Goal: Find specific page/section: Find specific page/section

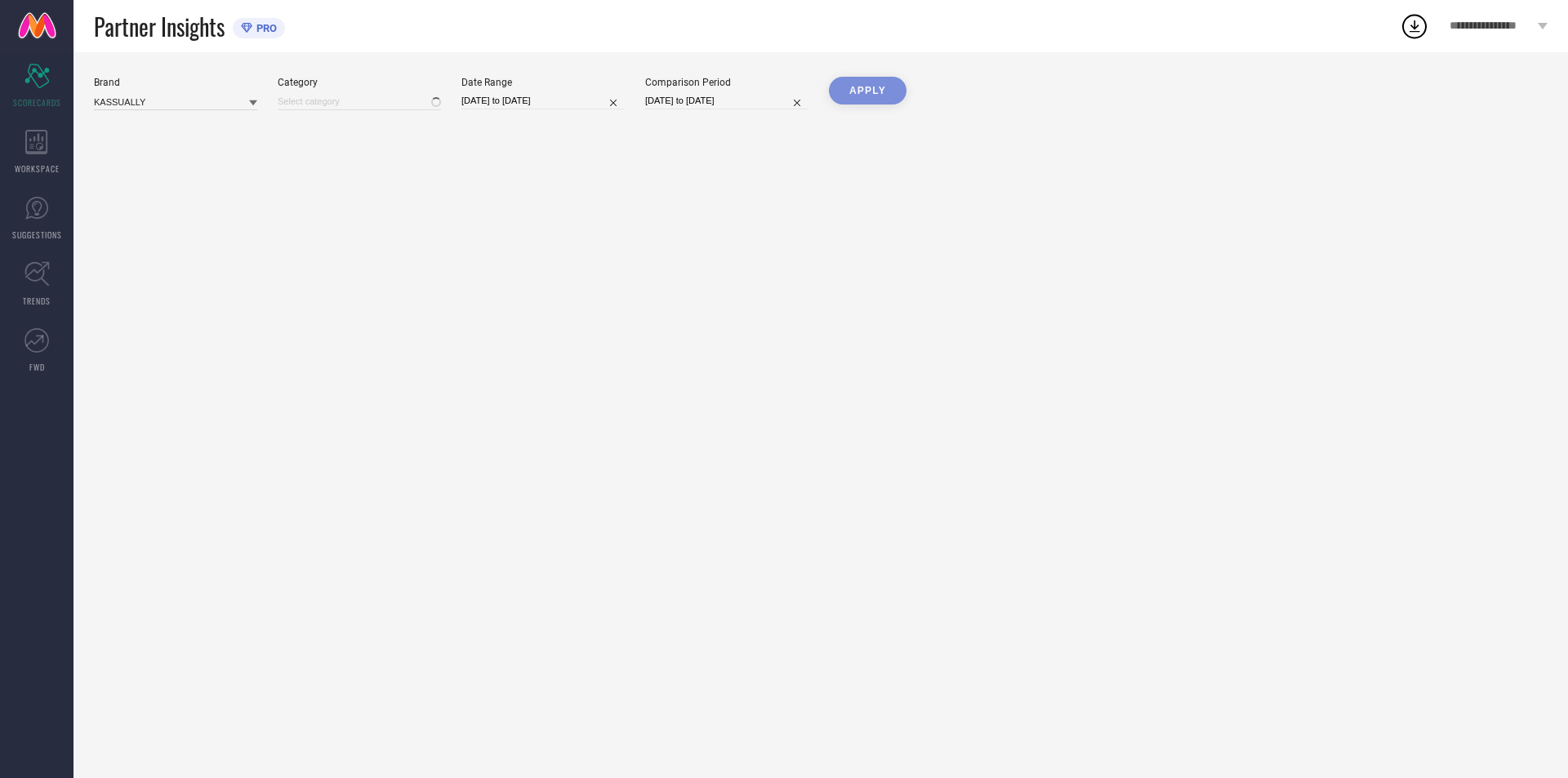
type input "All"
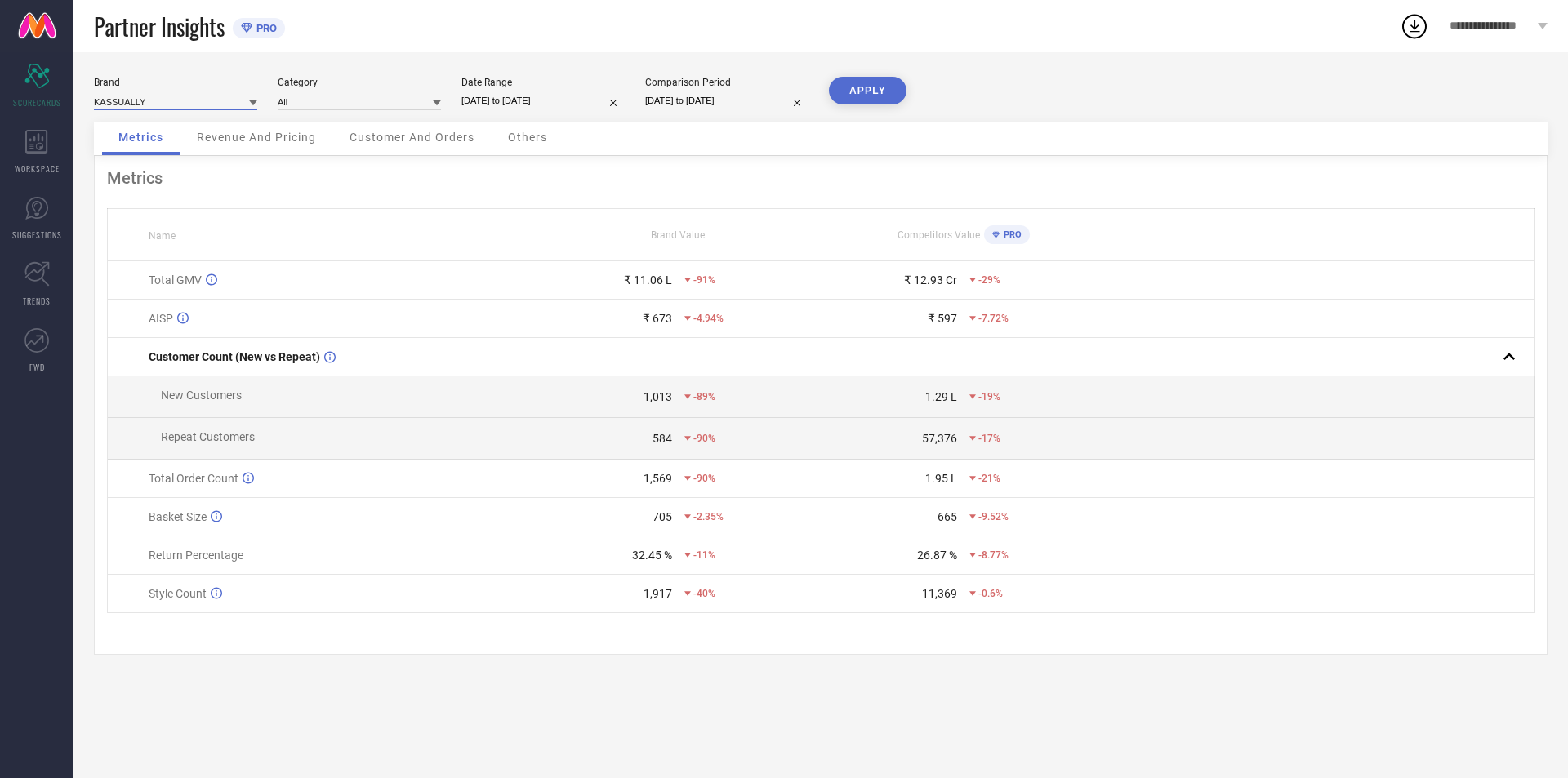
click at [179, 98] on input at bounding box center [175, 102] width 163 height 18
click at [176, 147] on span "CURVE BY [PERSON_NAME]" at bounding box center [162, 152] width 121 height 12
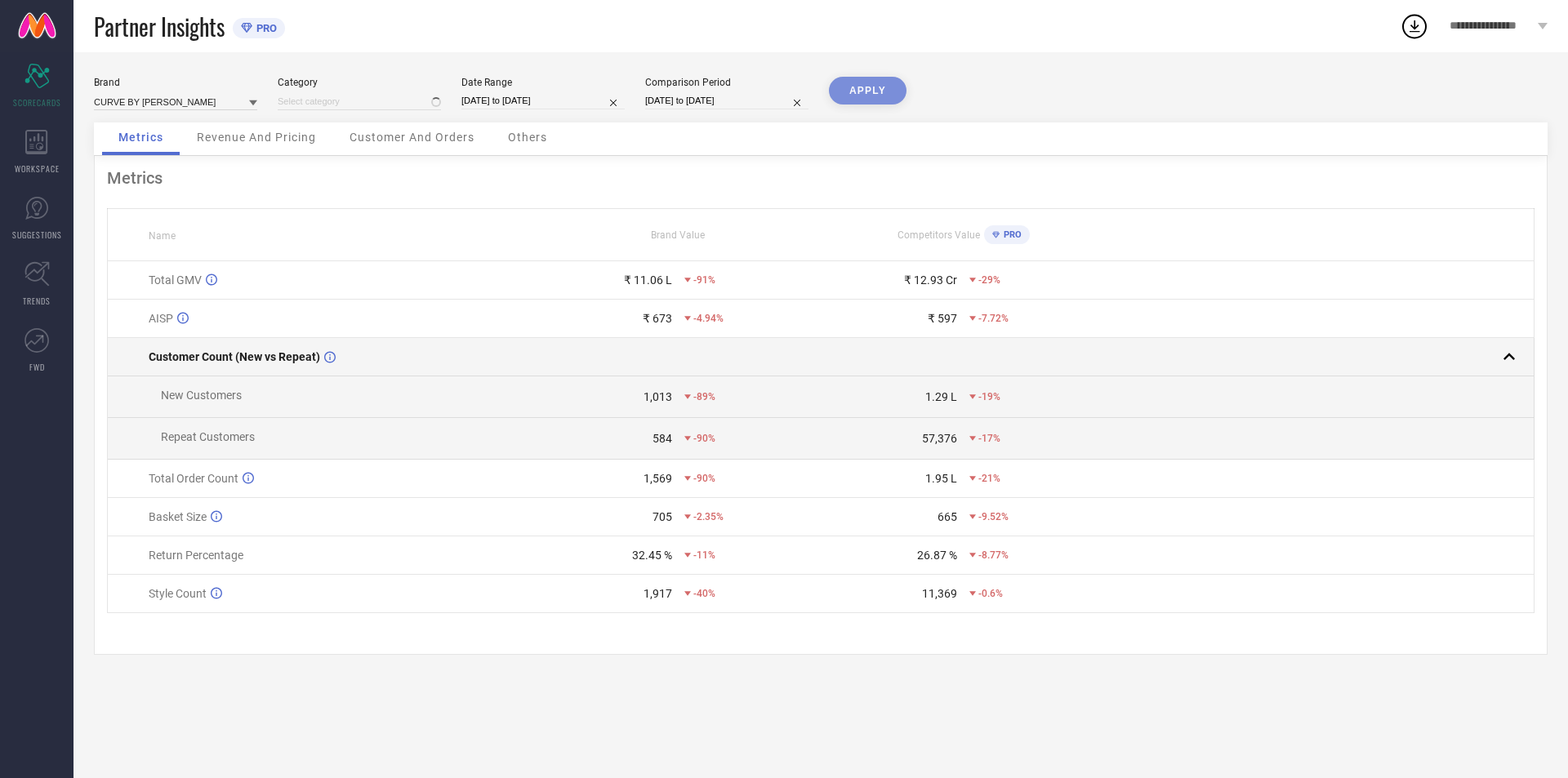
type input "All"
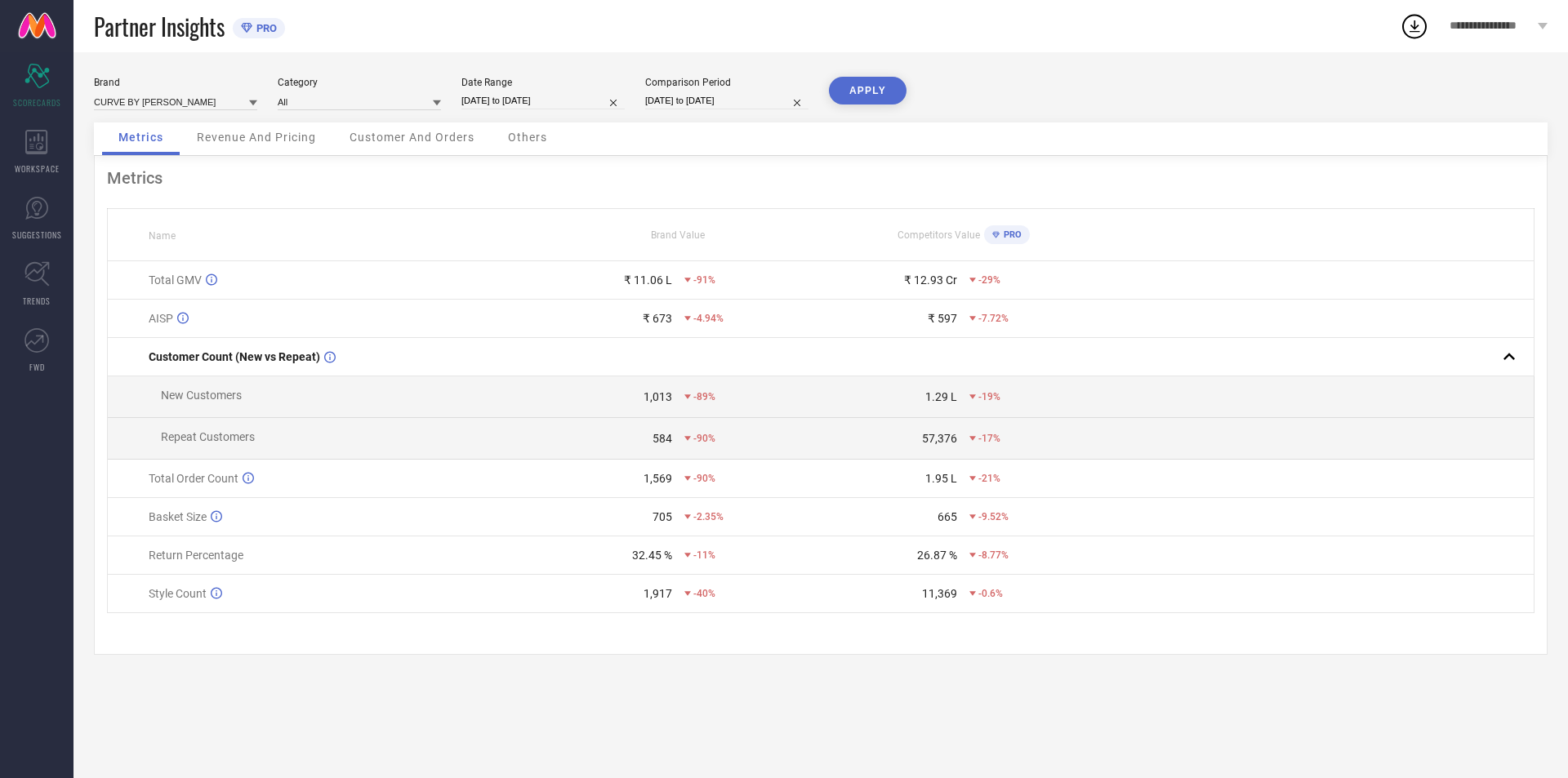
click at [235, 86] on div "Brand" at bounding box center [175, 82] width 163 height 12
click at [218, 99] on input at bounding box center [175, 102] width 163 height 18
click at [213, 190] on div "MOSTUNIQUE BY KASSUALLY" at bounding box center [175, 179] width 163 height 27
type input "All"
click at [187, 107] on input at bounding box center [175, 102] width 163 height 18
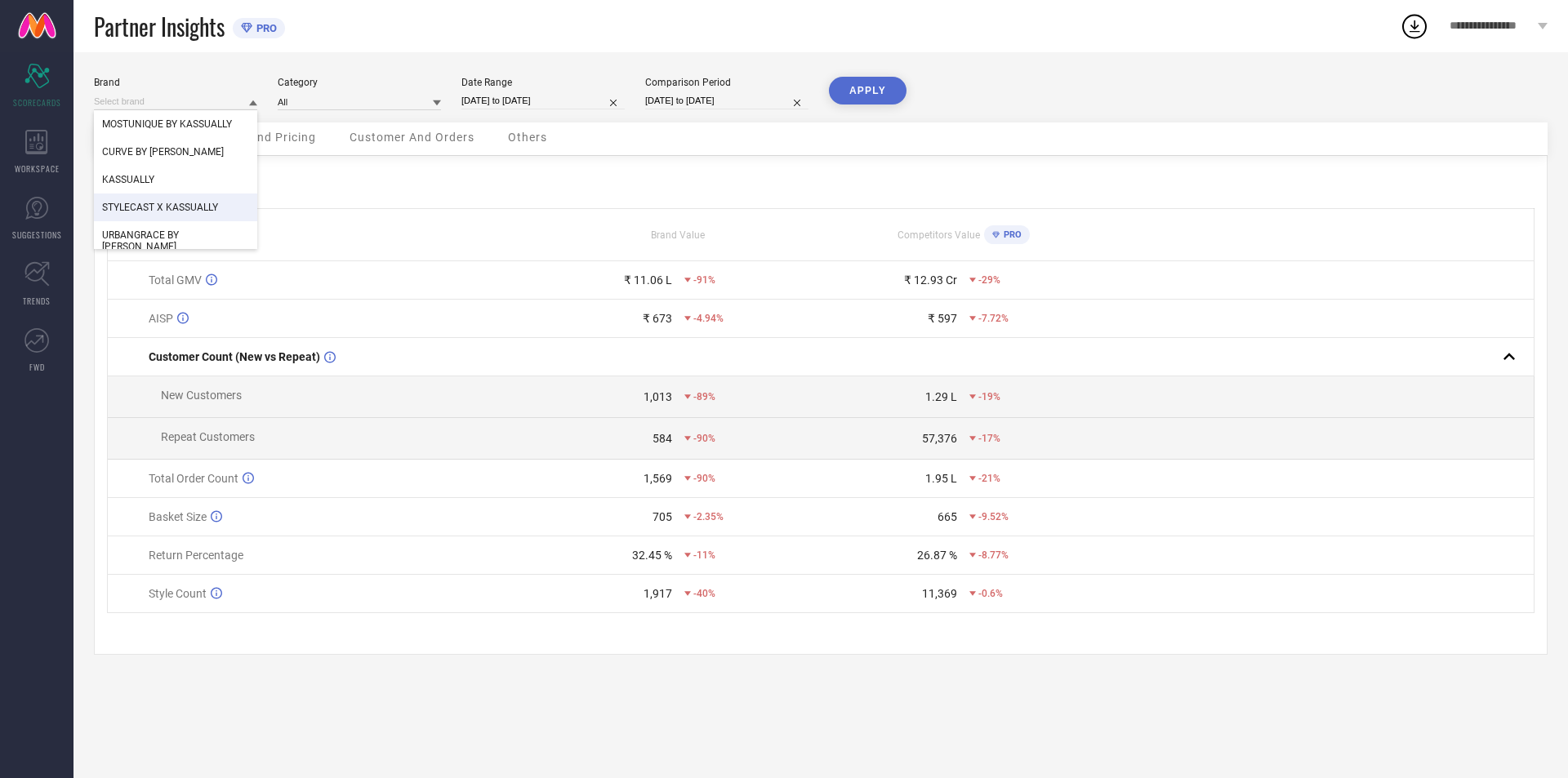
click at [203, 208] on span "STYLECAST X KASSUALLY" at bounding box center [159, 207] width 116 height 12
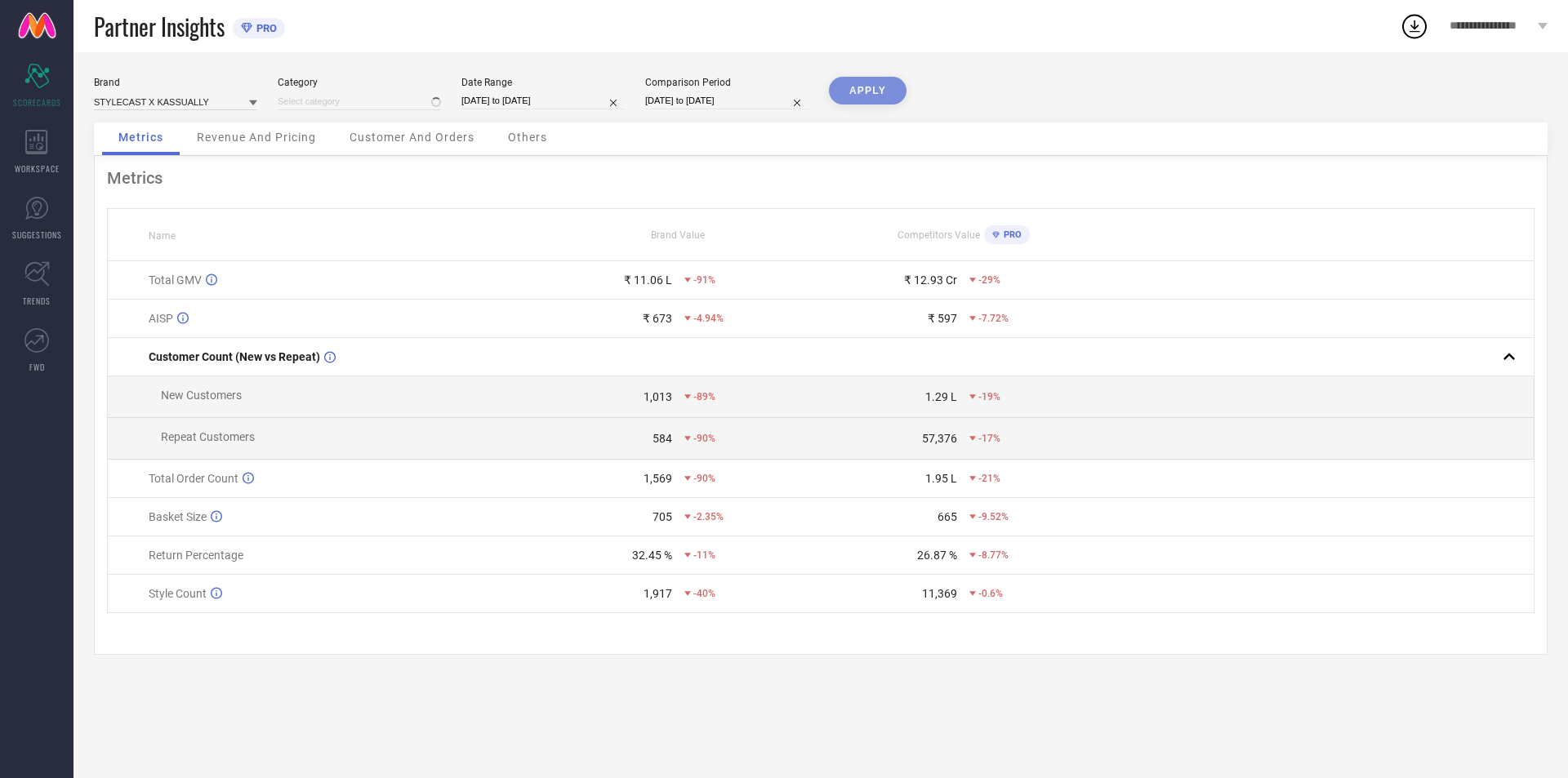
type input "All"
click at [209, 96] on input at bounding box center [175, 102] width 163 height 18
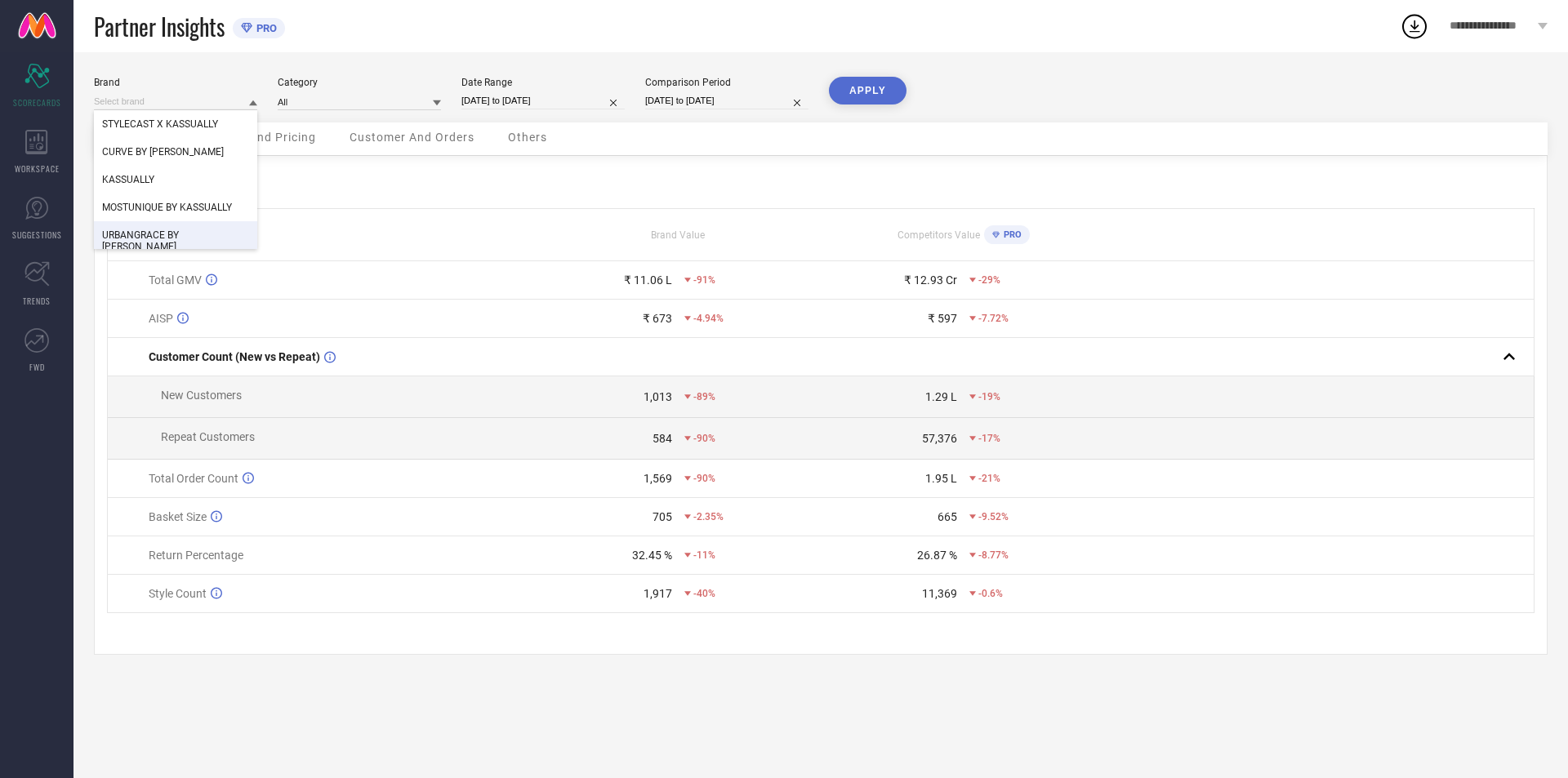
click at [203, 224] on div "URBANGRACE BY [PERSON_NAME]" at bounding box center [175, 241] width 163 height 39
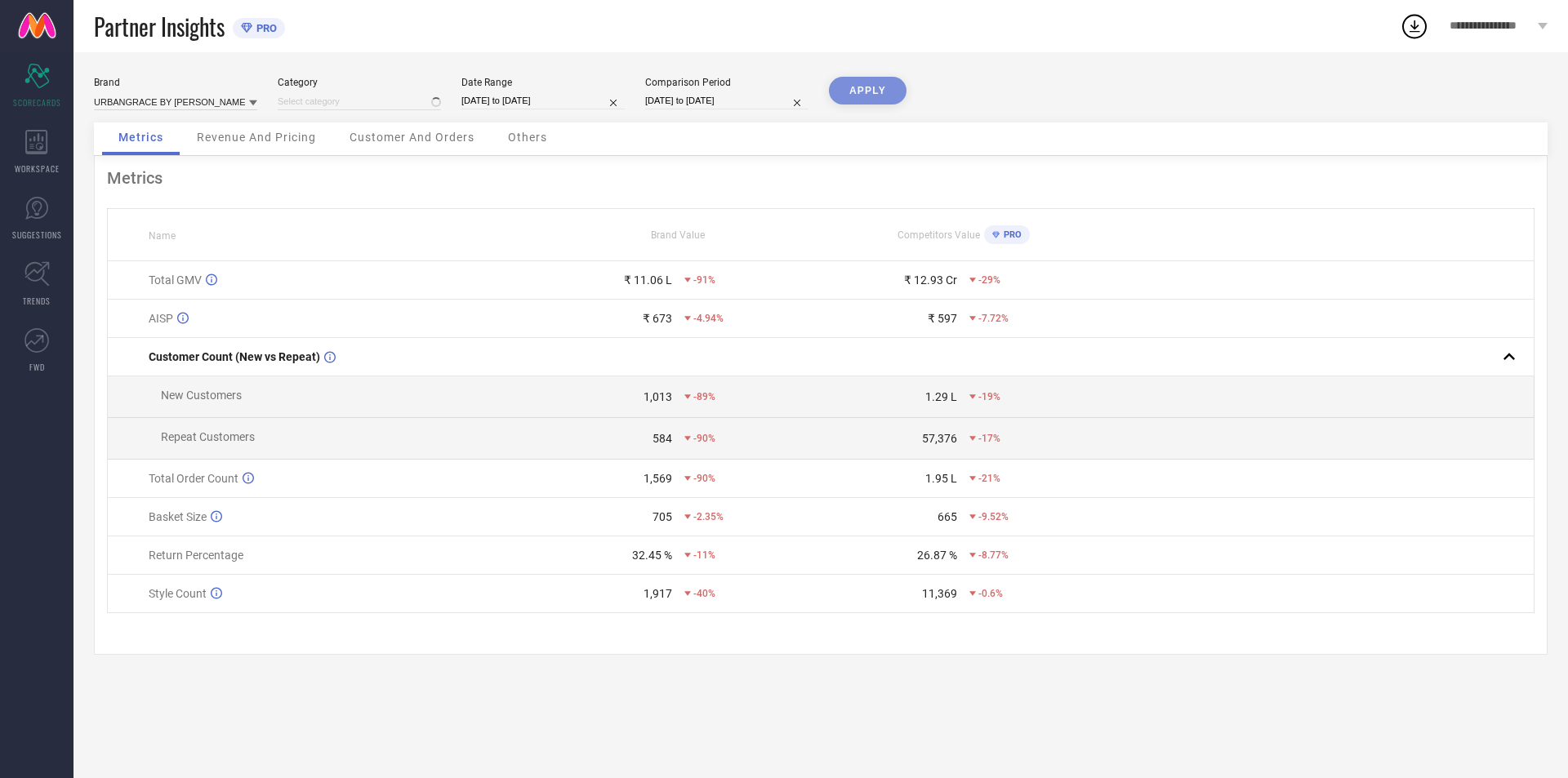
type input "All"
click at [30, 95] on div "Scorecard SCORECARDS" at bounding box center [36, 85] width 73 height 66
